Goal: Check status

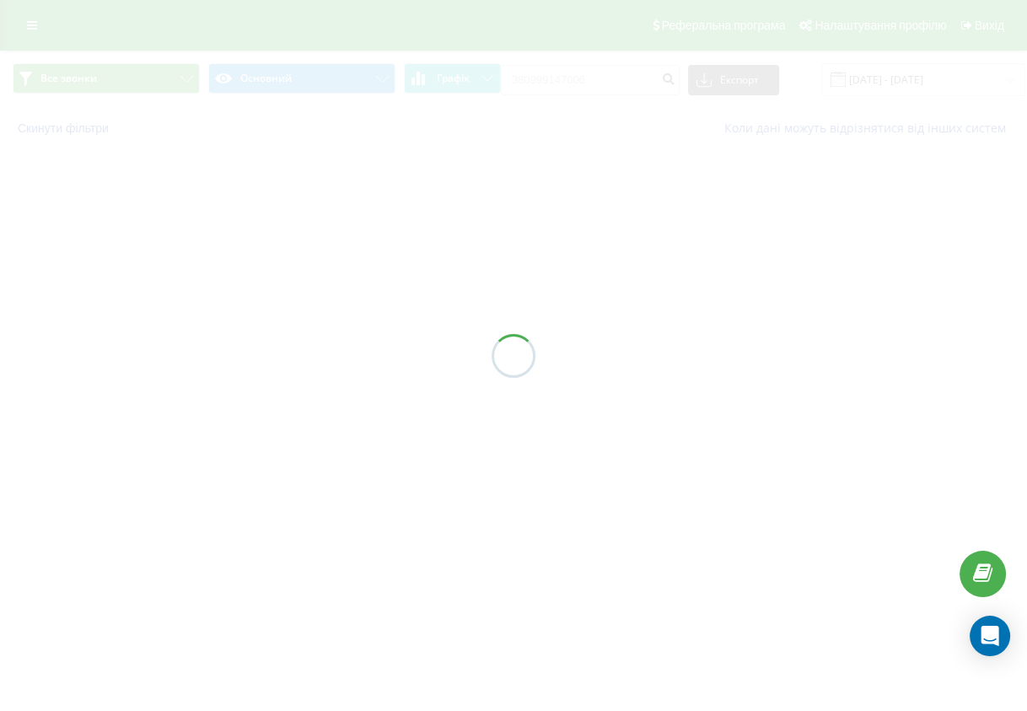
click at [562, 127] on div at bounding box center [513, 355] width 1027 height 711
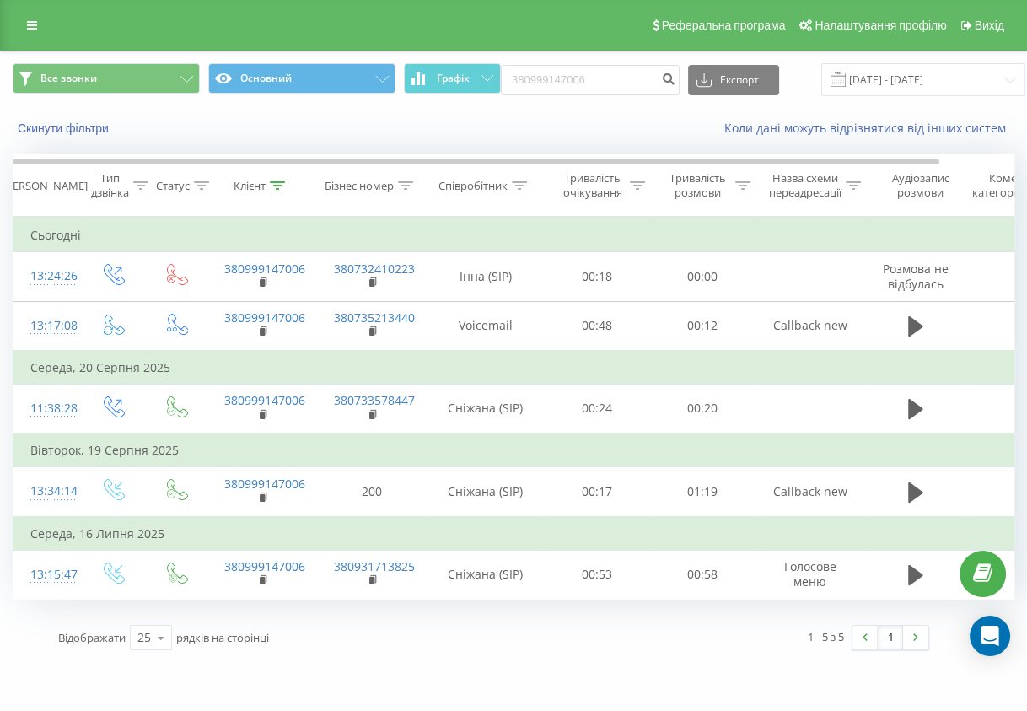
click at [359, 123] on div "Скинути фільтри" at bounding box center [193, 128] width 385 height 17
click at [601, 81] on input "380999147006" at bounding box center [590, 80] width 179 height 30
click at [624, 114] on div "Скинути фільтри Коли дані можуть відрізнятися вiд інших систем" at bounding box center [514, 128] width 1026 height 40
